Goal: Information Seeking & Learning: Learn about a topic

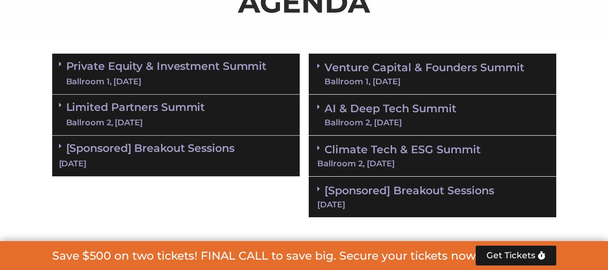
scroll to position [660, 0]
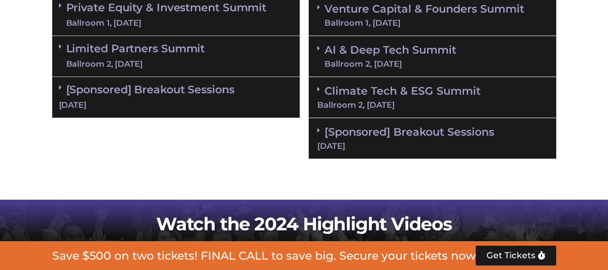
click at [203, 10] on link "Private Equity & Investment Summit Ballroom 1, [DATE]" at bounding box center [166, 15] width 201 height 27
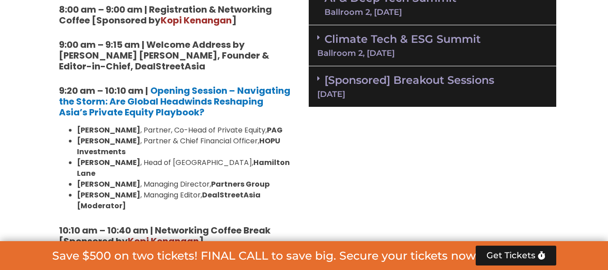
scroll to position [720, 0]
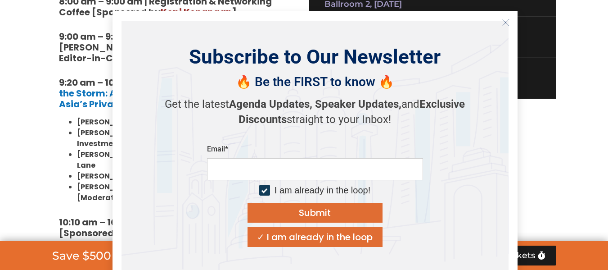
click at [505, 23] on line "Close" at bounding box center [505, 22] width 6 height 6
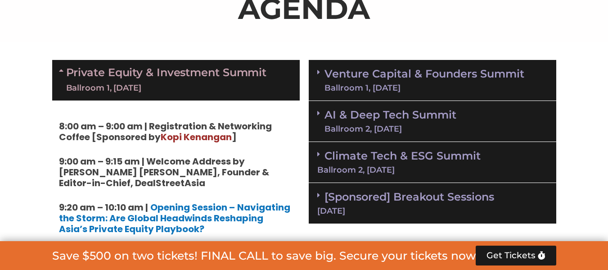
scroll to position [510, 0]
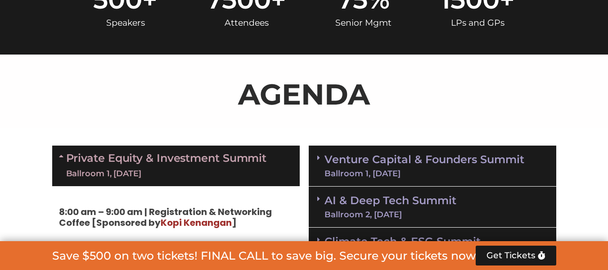
click at [446, 176] on div "Ballroom 1, [DATE]" at bounding box center [424, 173] width 200 height 8
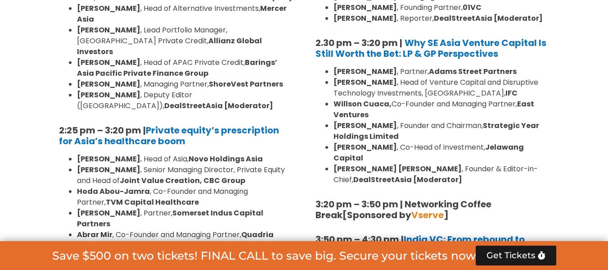
scroll to position [1380, 0]
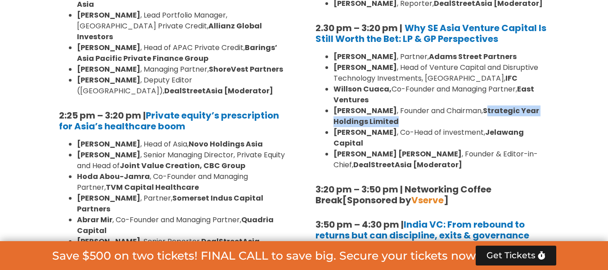
drag, startPoint x: 479, startPoint y: 89, endPoint x: 489, endPoint y: 102, distance: 16.4
click at [489, 105] on li "Conrad Tsang , Founder and Chairman, Strategic Year Holdings Limited" at bounding box center [441, 116] width 216 height 22
drag, startPoint x: 477, startPoint y: 89, endPoint x: 488, endPoint y: 104, distance: 19.3
click at [488, 105] on li "Conrad Tsang , Founder and Chairman, Strategic Year Holdings Limited" at bounding box center [441, 116] width 216 height 22
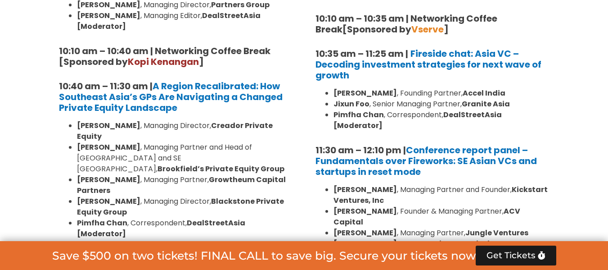
scroll to position [870, 0]
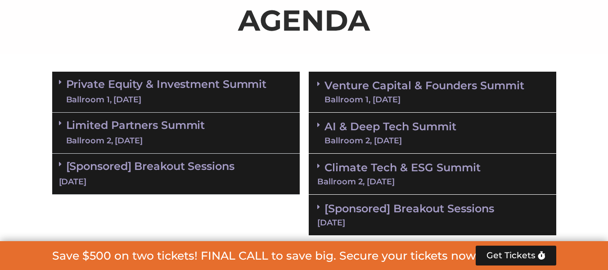
scroll to position [600, 0]
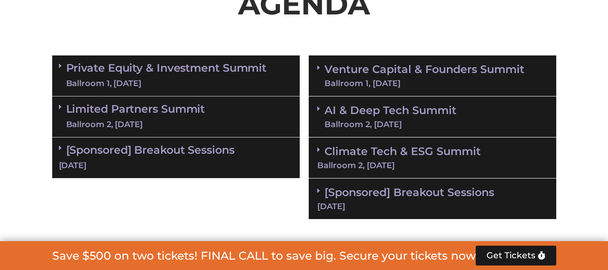
click at [418, 122] on div "Ballroom 2, [DATE]" at bounding box center [390, 124] width 132 height 8
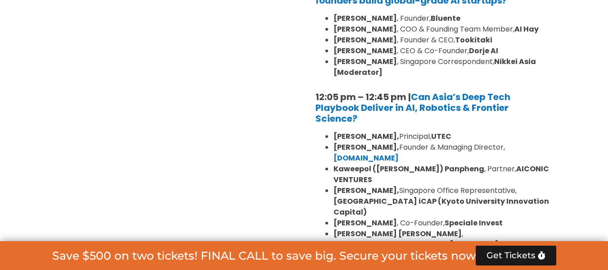
scroll to position [960, 0]
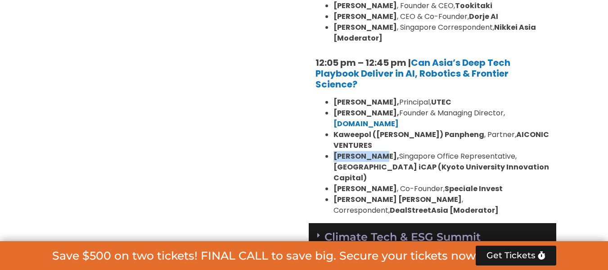
drag, startPoint x: 334, startPoint y: 132, endPoint x: 388, endPoint y: 137, distance: 54.2
click at [388, 151] on b "[PERSON_NAME]," at bounding box center [366, 156] width 66 height 10
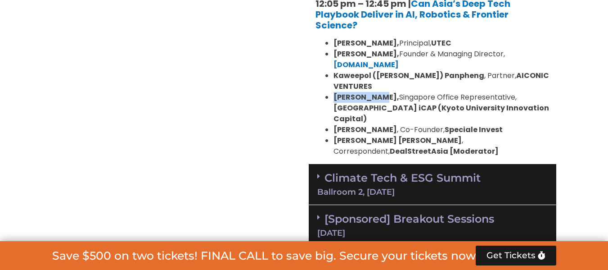
scroll to position [1020, 0]
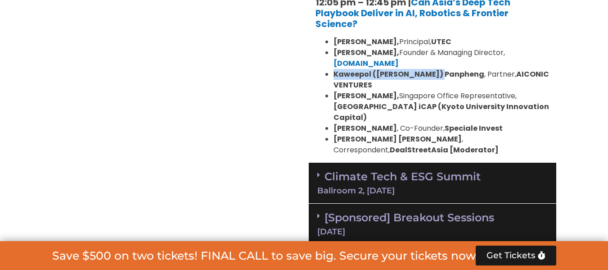
drag, startPoint x: 335, startPoint y: 63, endPoint x: 437, endPoint y: 65, distance: 102.2
click at [437, 69] on strong "Kaweepol ([PERSON_NAME]) Panpheng" at bounding box center [408, 74] width 151 height 10
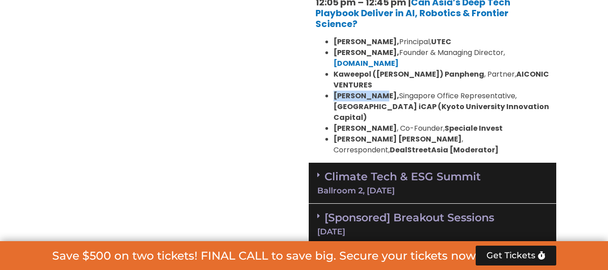
drag, startPoint x: 333, startPoint y: 72, endPoint x: 388, endPoint y: 74, distance: 54.5
click at [388, 90] on b "[PERSON_NAME]," at bounding box center [366, 95] width 66 height 10
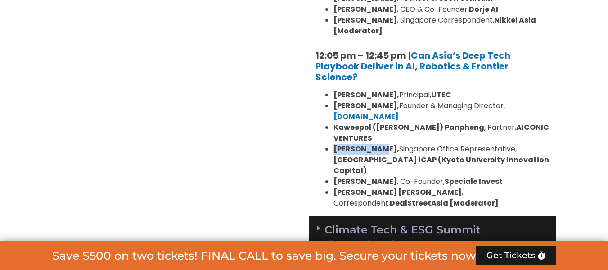
scroll to position [960, 0]
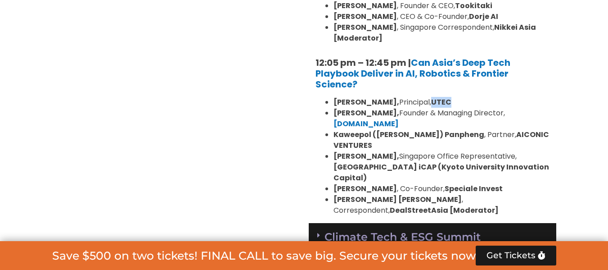
drag, startPoint x: 422, startPoint y: 102, endPoint x: 439, endPoint y: 102, distance: 17.1
click at [439, 102] on li "[PERSON_NAME], Principal, UTEC" at bounding box center [441, 102] width 216 height 11
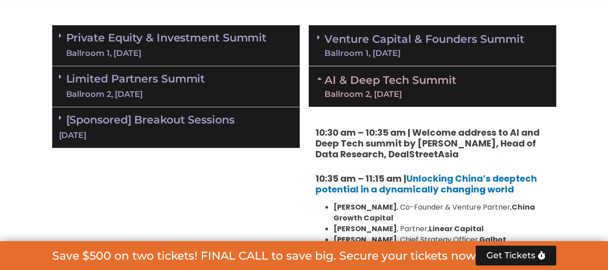
scroll to position [600, 0]
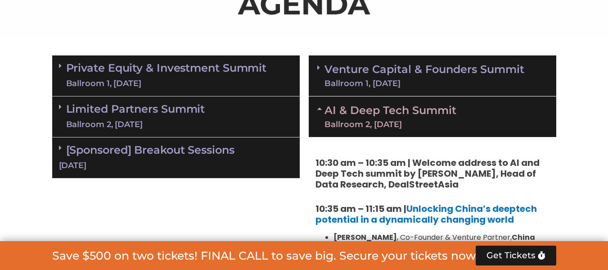
click at [444, 87] on div "Ballroom 1, [DATE]" at bounding box center [424, 83] width 200 height 8
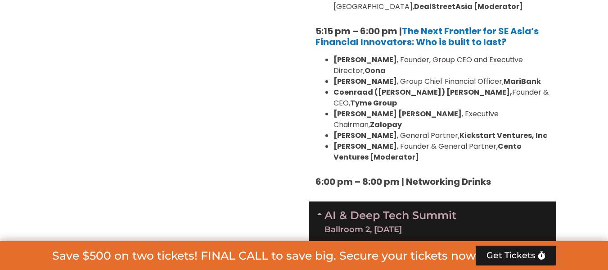
scroll to position [1800, 0]
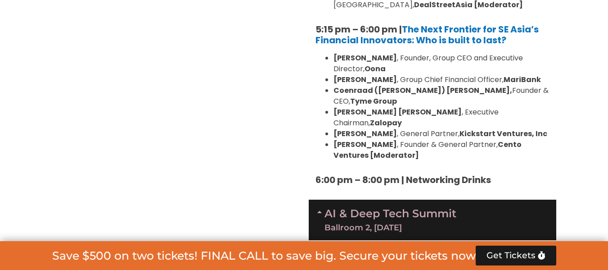
click at [436, 208] on link "AI & Deep Tech Summit Ballroom 2, [DATE]" at bounding box center [390, 219] width 132 height 23
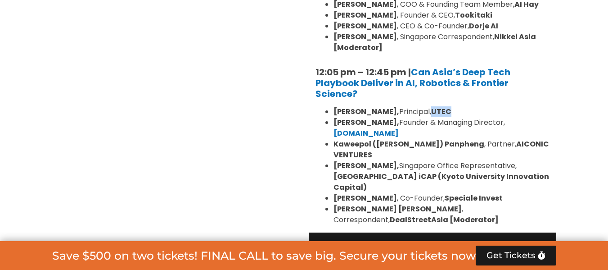
scroll to position [2310, 0]
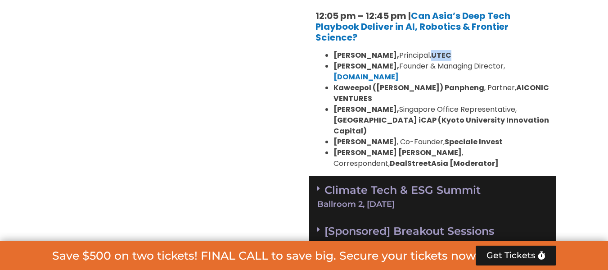
click at [445, 200] on div "Ballroom 2, [DATE]" at bounding box center [432, 204] width 230 height 8
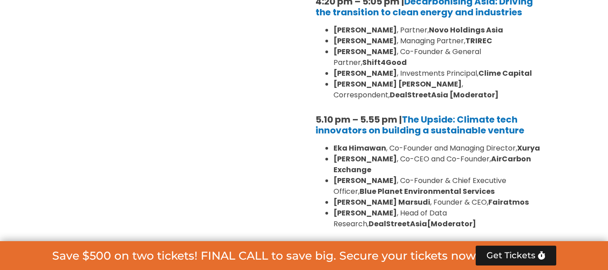
scroll to position [3090, 0]
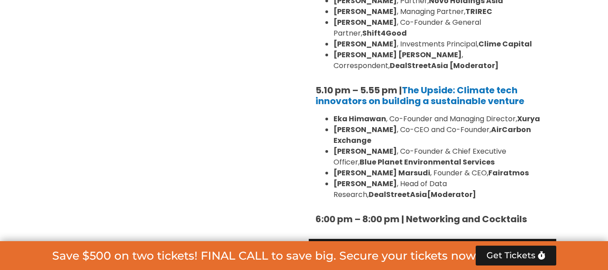
click at [454, 262] on div "[DATE]" at bounding box center [432, 266] width 230 height 8
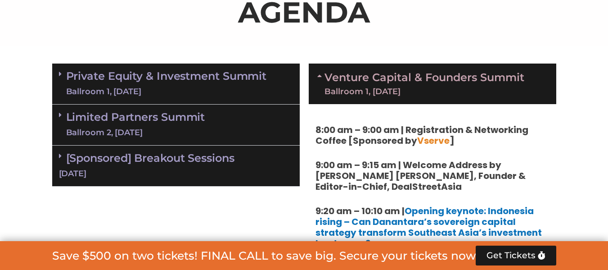
scroll to position [540, 0]
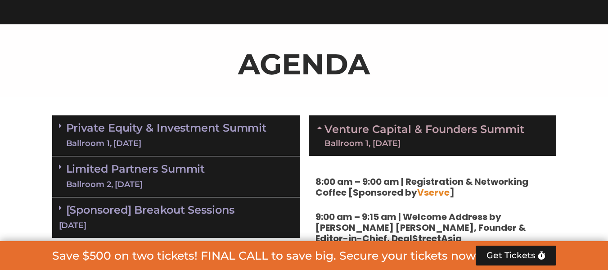
click at [210, 133] on link "Private Equity & Investment Summit Ballroom 1, [DATE]" at bounding box center [166, 135] width 201 height 27
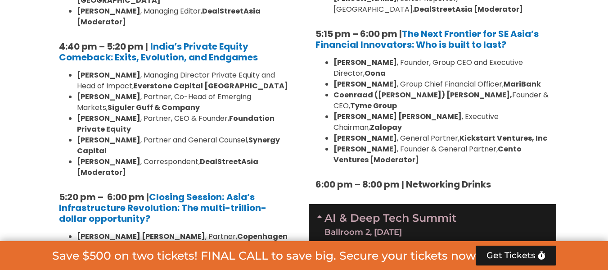
scroll to position [1800, 0]
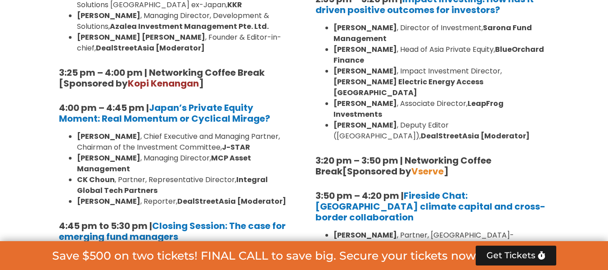
scroll to position [2970, 0]
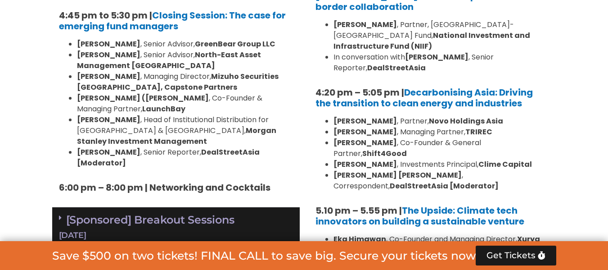
click at [171, 207] on div "[Sponsored] Breakout Sessions [DATE]" at bounding box center [175, 227] width 247 height 41
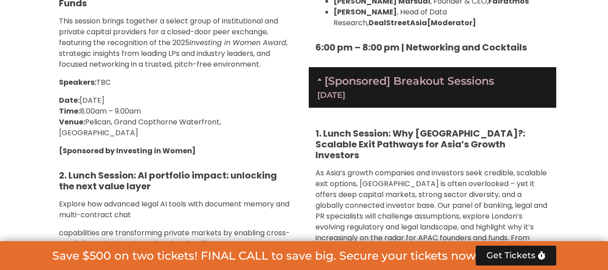
scroll to position [3360, 0]
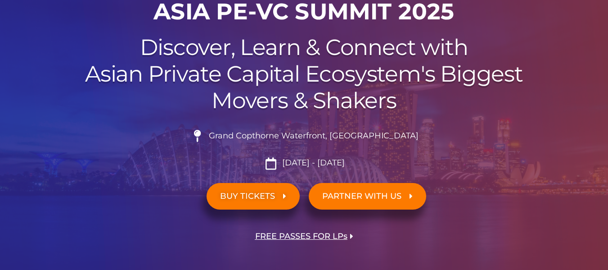
click at [270, 194] on span "BUY TICKETS" at bounding box center [247, 196] width 55 height 9
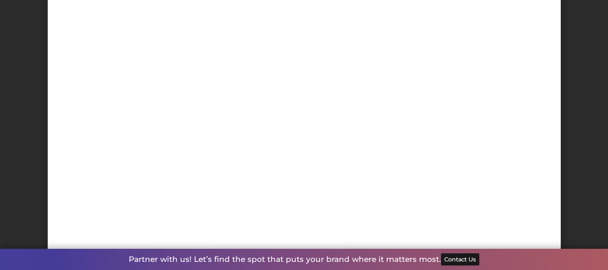
scroll to position [9201, 0]
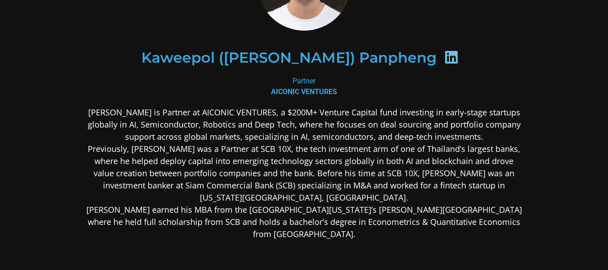
scroll to position [8, 0]
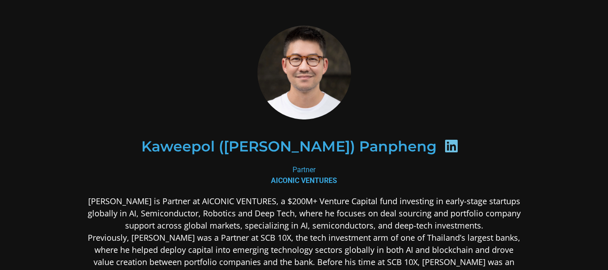
click at [444, 147] on icon at bounding box center [451, 146] width 14 height 14
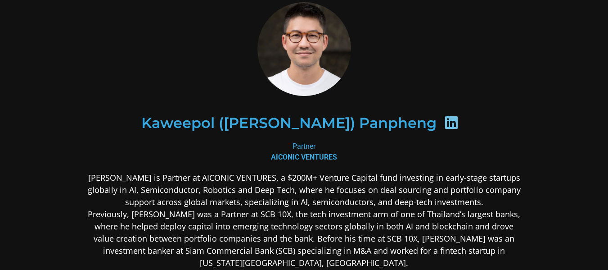
scroll to position [98, 0]
